Goal: Information Seeking & Learning: Understand process/instructions

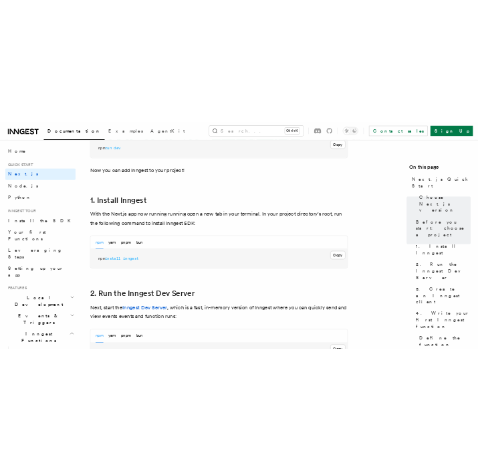
scroll to position [694, 0]
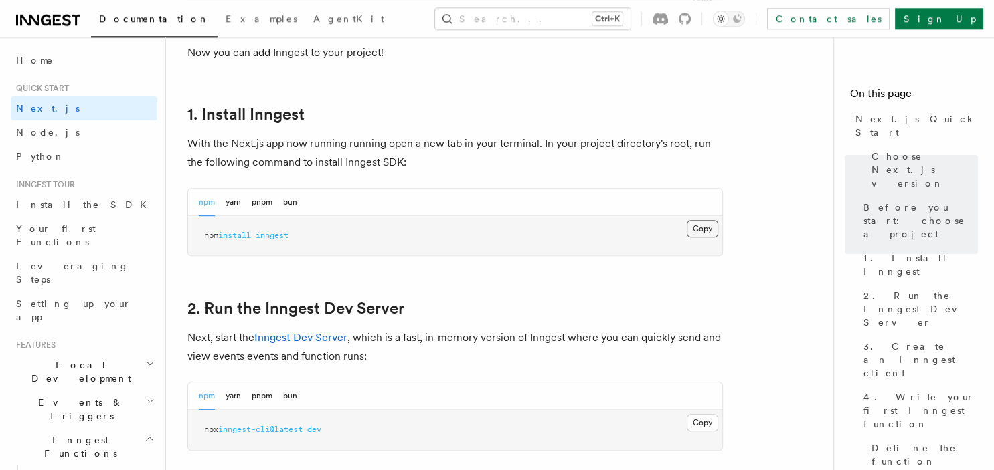
click at [697, 231] on button "Copy Copied" at bounding box center [702, 228] width 31 height 17
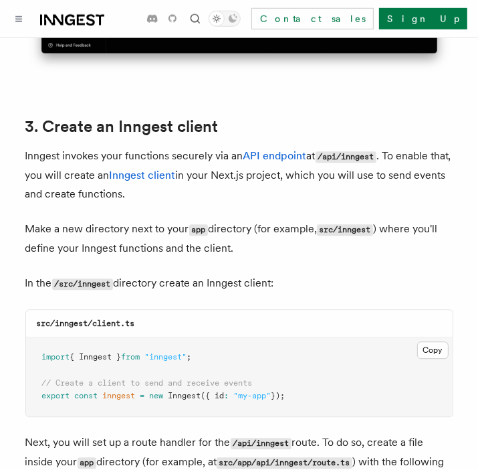
scroll to position [1522, 0]
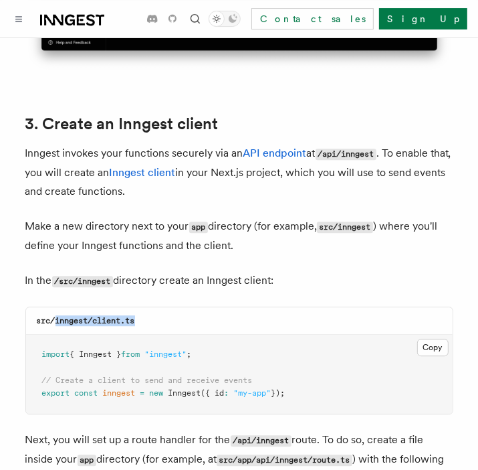
drag, startPoint x: 56, startPoint y: 282, endPoint x: 223, endPoint y: 293, distance: 167.6
click at [223, 307] on div "src/inngest/client.ts" at bounding box center [239, 320] width 427 height 27
copy code "inngest/client.ts"
click at [437, 339] on button "Copy Copied" at bounding box center [433, 347] width 31 height 17
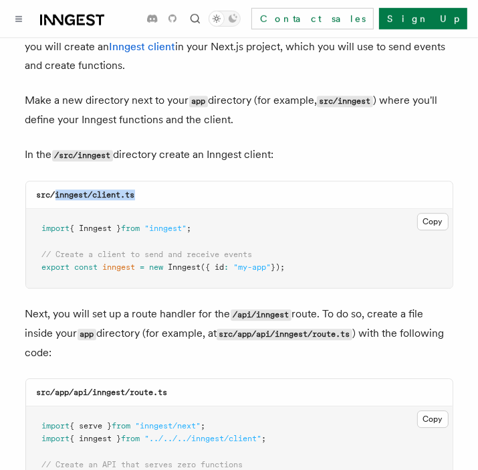
scroll to position [1842, 0]
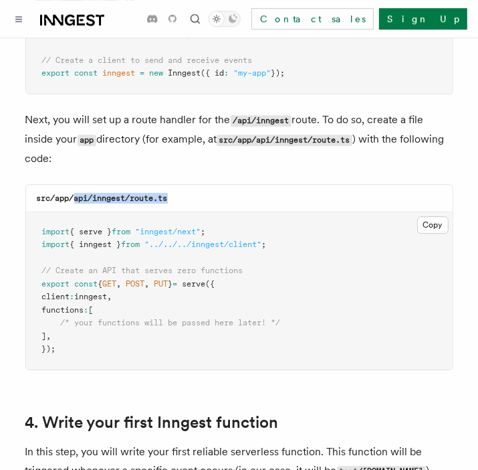
drag, startPoint x: 76, startPoint y: 164, endPoint x: 249, endPoint y: 158, distance: 172.7
click at [249, 185] on div "src/app/api/inngest/route.ts" at bounding box center [239, 198] width 427 height 27
copy code "api/inngest/route.ts"
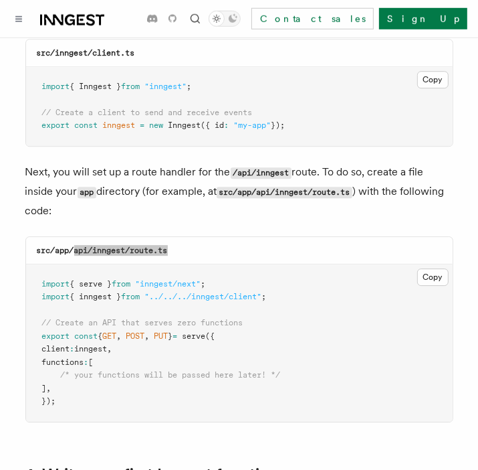
scroll to position [1852, 0]
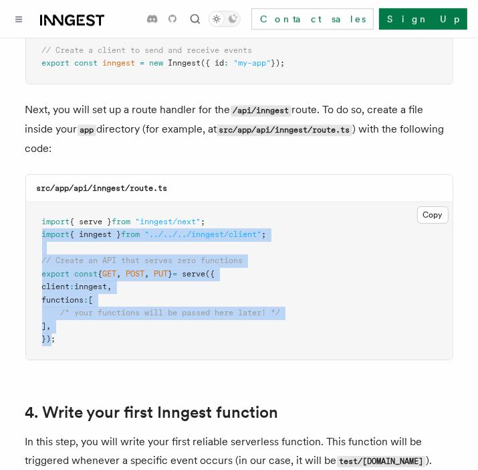
drag, startPoint x: 51, startPoint y: 302, endPoint x: 33, endPoint y: 201, distance: 101.9
click at [33, 202] on pre "import { serve } from "inngest/next" ; import { inngest } from "../../../innges…" at bounding box center [239, 280] width 427 height 157
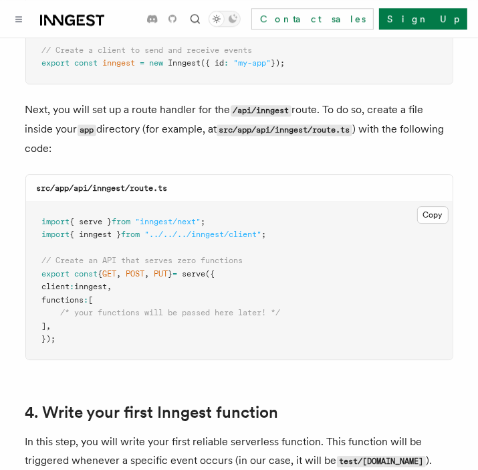
click at [341, 255] on pre "import { serve } from "inngest/next" ; import { inngest } from "../../../innges…" at bounding box center [239, 280] width 427 height 157
click at [435, 206] on button "Copy Copied" at bounding box center [433, 214] width 31 height 17
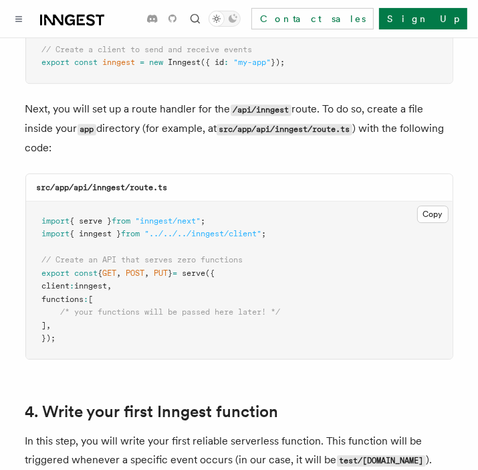
scroll to position [1858, 0]
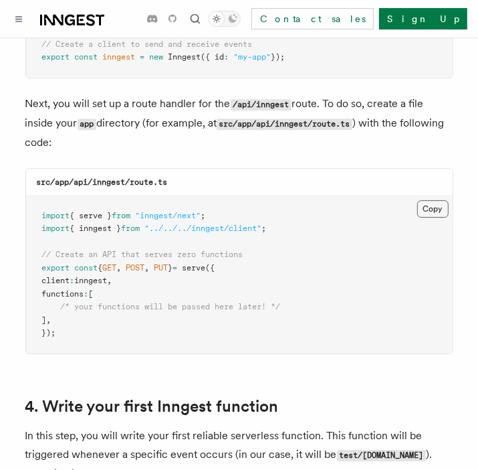
click at [434, 200] on button "Copy Copied" at bounding box center [433, 208] width 31 height 17
click at [89, 13] on icon at bounding box center [72, 20] width 64 height 16
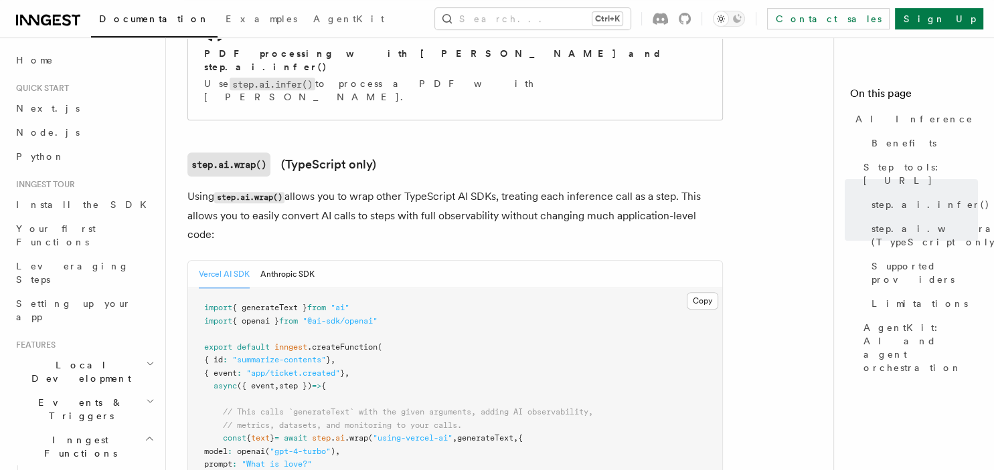
scroll to position [1306, 0]
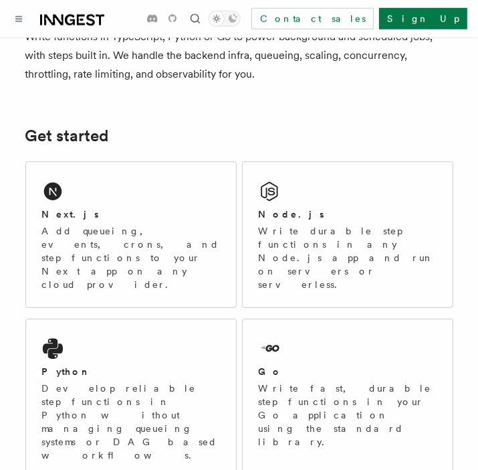
scroll to position [169, 0]
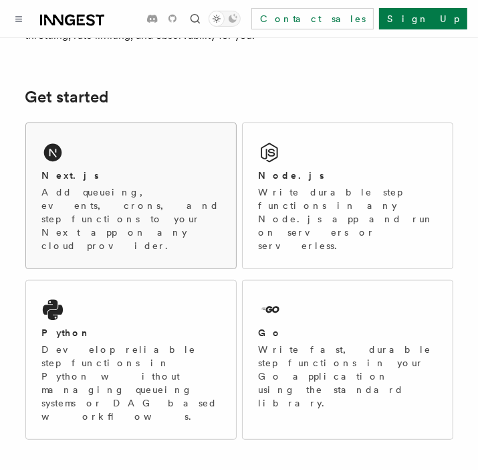
click at [145, 195] on p "Add queueing, events, crons, and step functions to your Next app on any cloud p…" at bounding box center [131, 218] width 178 height 67
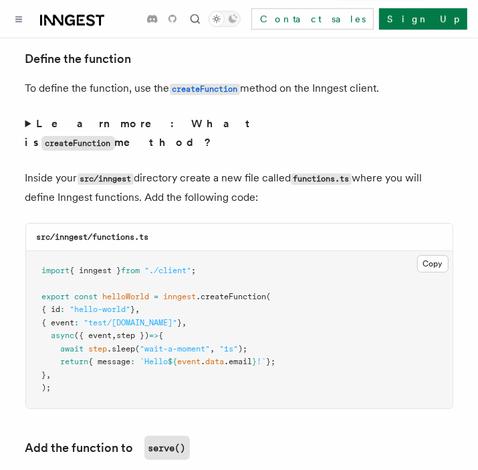
scroll to position [2319, 0]
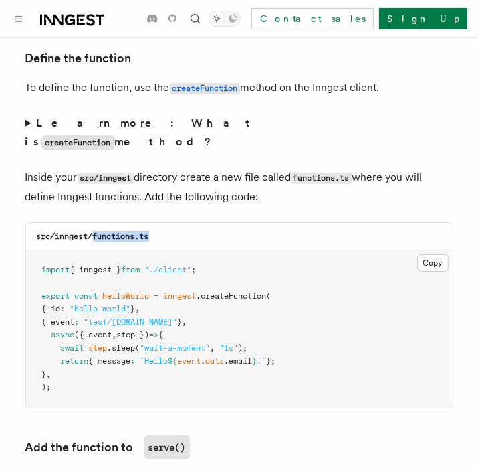
drag, startPoint x: 94, startPoint y: 182, endPoint x: 207, endPoint y: 189, distance: 112.7
click at [207, 223] on div "src/inngest/functions.ts" at bounding box center [239, 236] width 427 height 27
copy code "functions.ts"
click at [443, 254] on button "Copy Copied" at bounding box center [433, 262] width 31 height 17
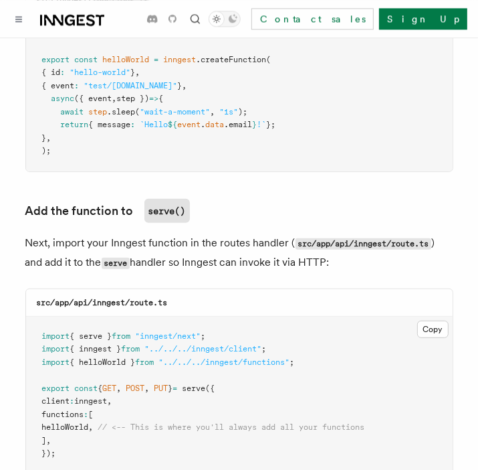
scroll to position [2562, 0]
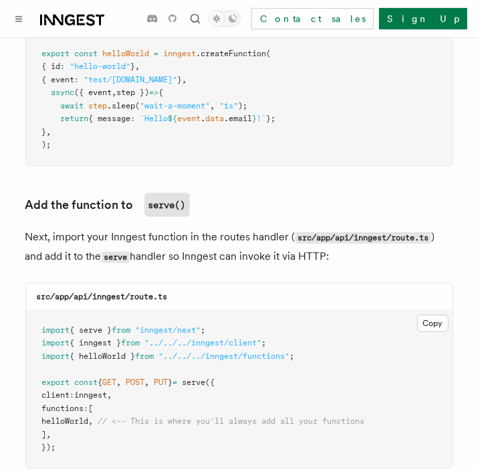
drag, startPoint x: 28, startPoint y: 183, endPoint x: 355, endPoint y: 203, distance: 327.2
click at [355, 228] on p "Next, import your Inngest function in the routes handler ( src/app/api/inngest/…" at bounding box center [239, 247] width 428 height 39
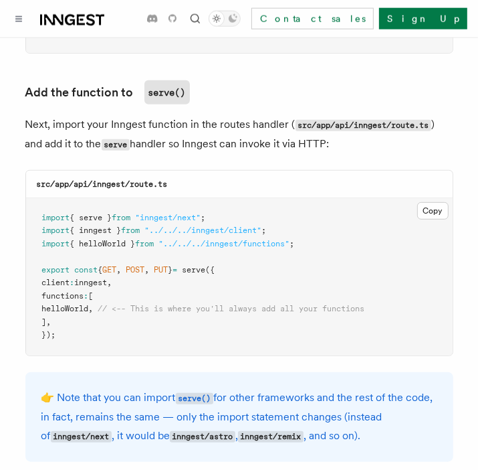
scroll to position [2677, 0]
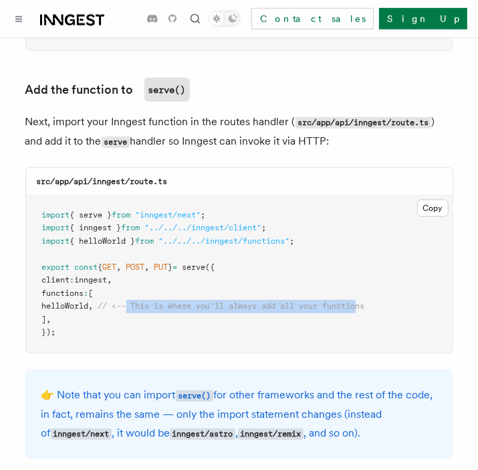
drag, startPoint x: 149, startPoint y: 256, endPoint x: 385, endPoint y: 255, distance: 235.5
click at [365, 301] on span "// <-- This is where you'll always add all your functions" at bounding box center [231, 305] width 267 height 9
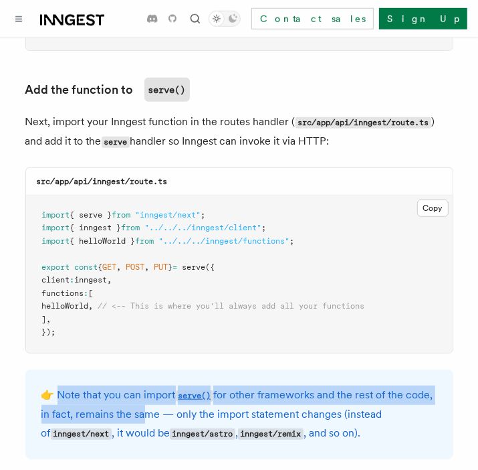
drag, startPoint x: 63, startPoint y: 343, endPoint x: 169, endPoint y: 358, distance: 106.7
click at [169, 385] on p "👉 Note that you can import serve() for other frameworks and the rest of the cod…" at bounding box center [239, 414] width 396 height 58
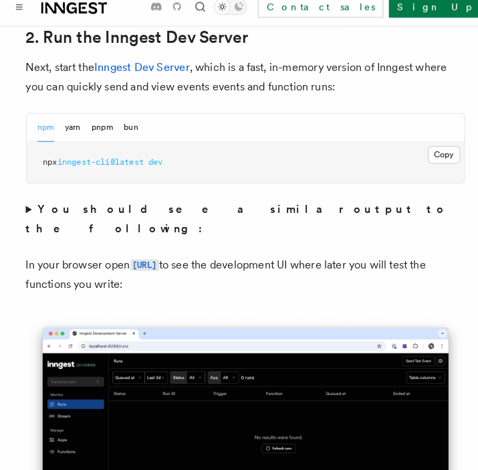
scroll to position [1005, 0]
click at [155, 264] on code "[URL]" at bounding box center [141, 269] width 28 height 11
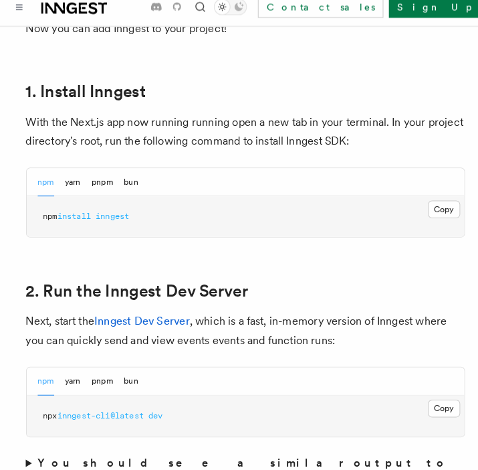
scroll to position [767, 0]
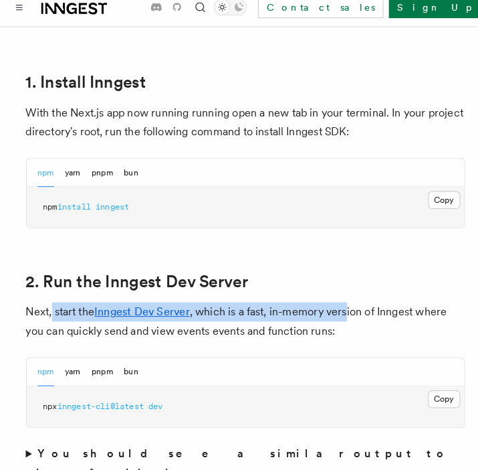
drag, startPoint x: 51, startPoint y: 298, endPoint x: 339, endPoint y: 299, distance: 287.7
click at [339, 306] on p "Next, start the Inngest Dev Server , which is a fast, in-memory version of Inng…" at bounding box center [239, 324] width 428 height 37
click at [437, 392] on button "Copy Copied" at bounding box center [433, 400] width 31 height 17
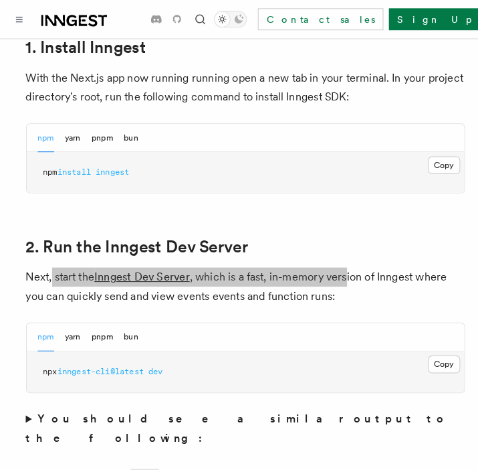
scroll to position [796, 0]
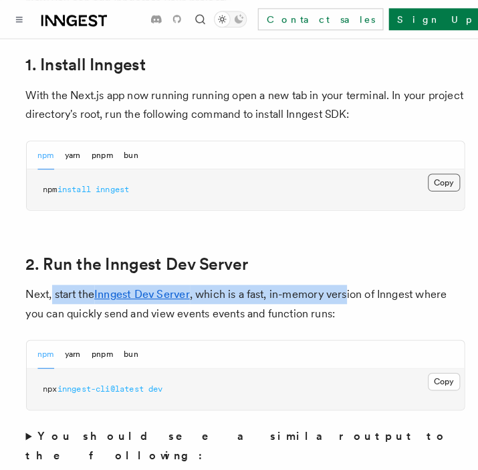
click at [435, 169] on button "Copy Copied" at bounding box center [433, 177] width 31 height 17
click at [445, 363] on button "Copy Copied" at bounding box center [433, 371] width 31 height 17
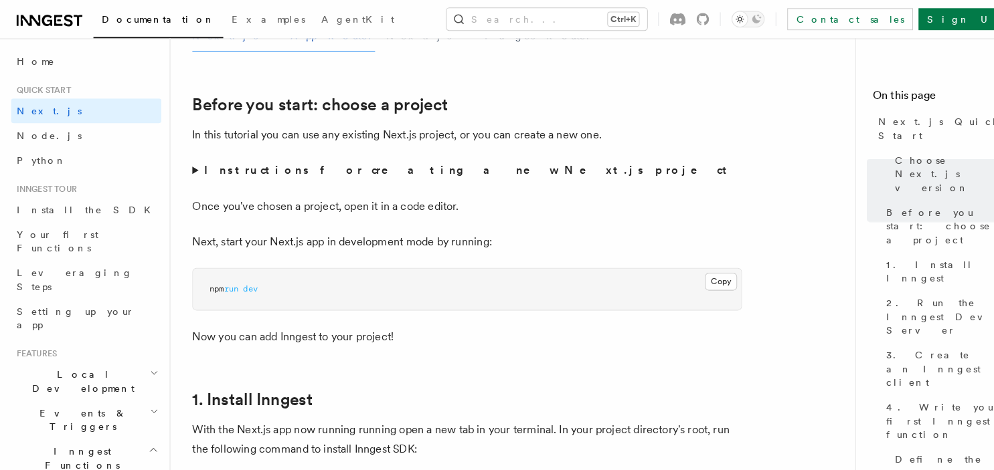
scroll to position [417, 0]
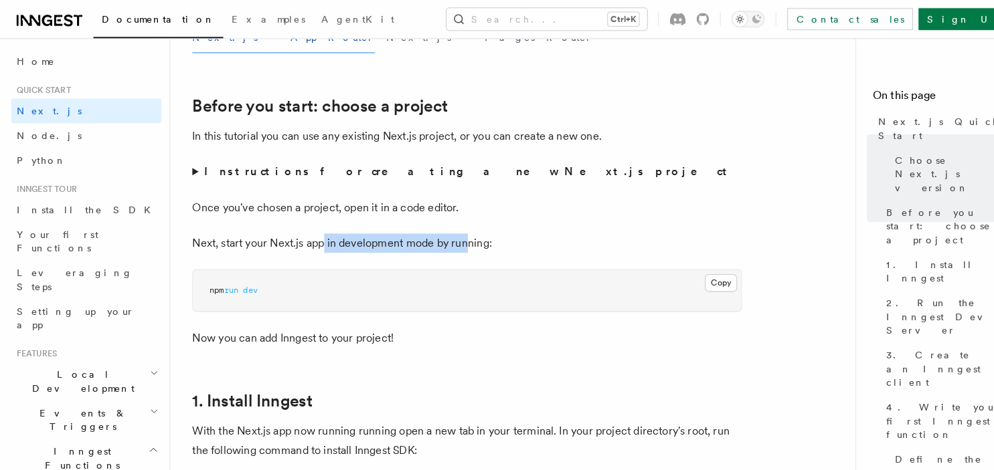
drag, startPoint x: 314, startPoint y: 234, endPoint x: 456, endPoint y: 239, distance: 141.9
click at [456, 239] on p "Next, start your Next.js app in development mode by running:" at bounding box center [454, 237] width 535 height 19
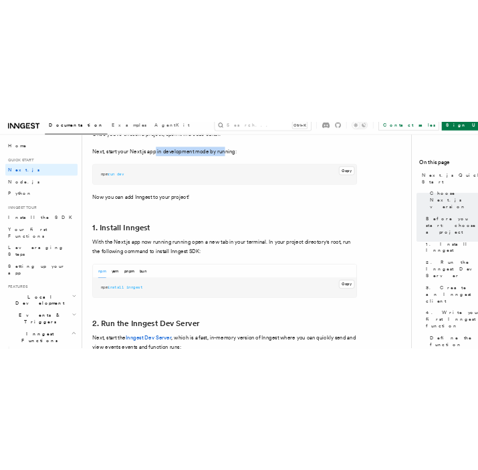
scroll to position [662, 0]
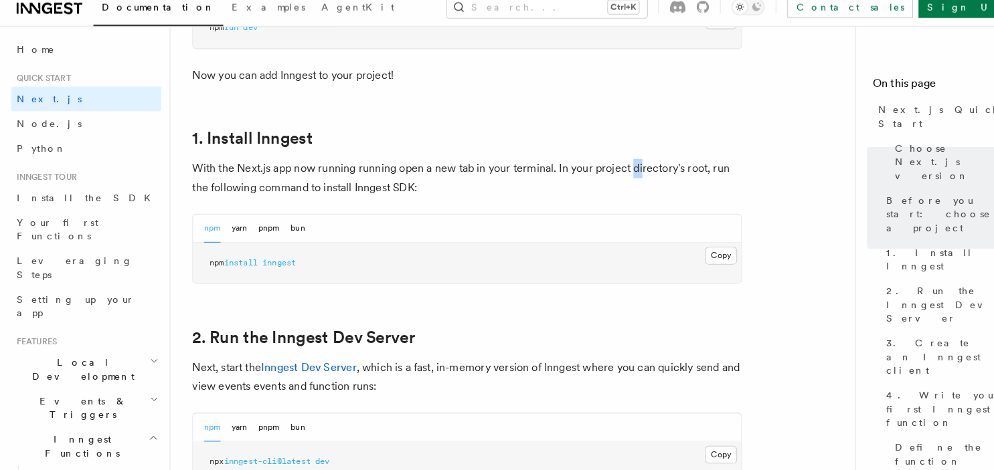
drag, startPoint x: 614, startPoint y: 174, endPoint x: 624, endPoint y: 175, distance: 10.1
click at [478, 175] on p "With the Next.js app now running running open a new tab in your terminal. In yo…" at bounding box center [454, 185] width 535 height 37
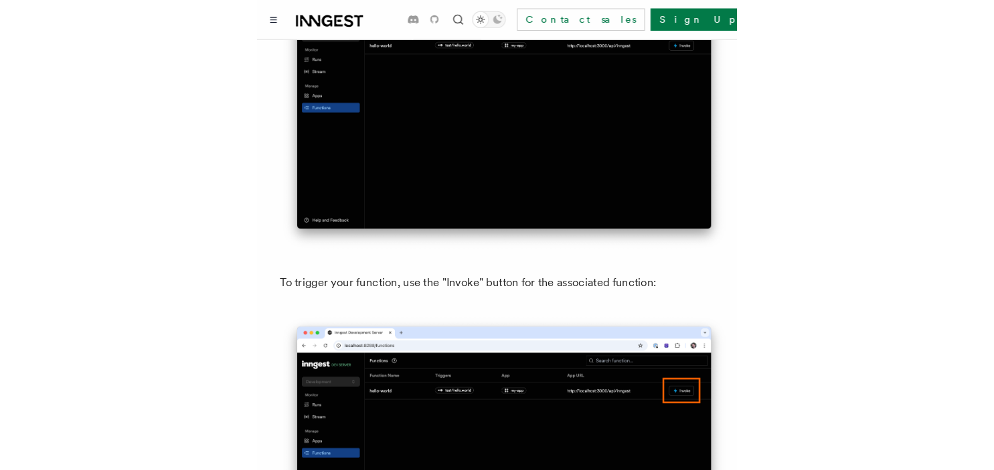
scroll to position [3688, 0]
